Goal: Find specific page/section: Find specific page/section

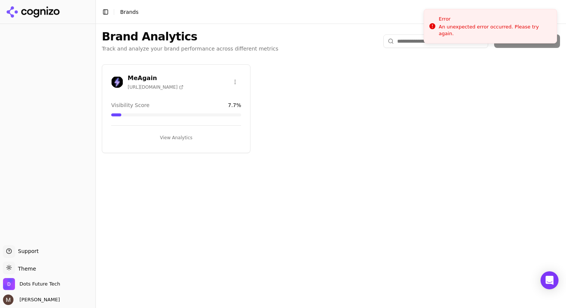
click at [156, 85] on span "[URL][DOMAIN_NAME]" at bounding box center [156, 87] width 56 height 6
click at [138, 79] on h3 "MeAgain" at bounding box center [156, 78] width 56 height 9
